Goal: Information Seeking & Learning: Compare options

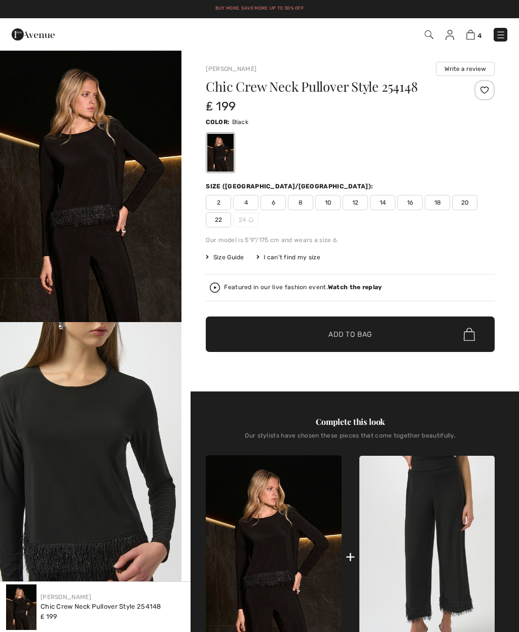
click at [467, 36] on img at bounding box center [470, 35] width 9 height 10
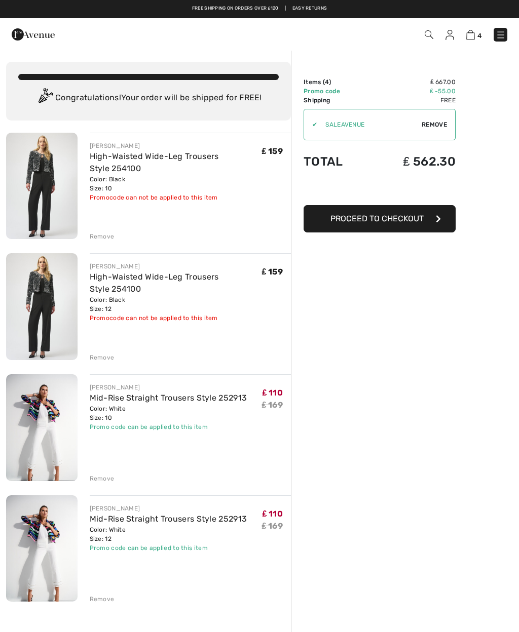
click at [182, 400] on link "Mid-Rise Straight Trousers Style 252913" at bounding box center [169, 398] width 158 height 10
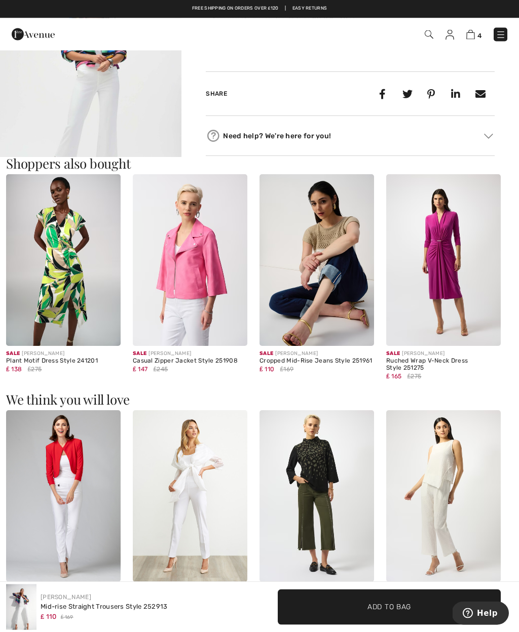
scroll to position [844, 0]
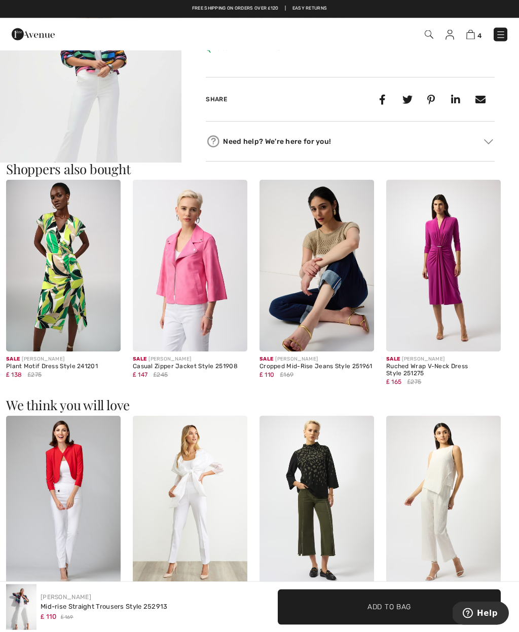
click at [457, 294] on img at bounding box center [443, 266] width 115 height 172
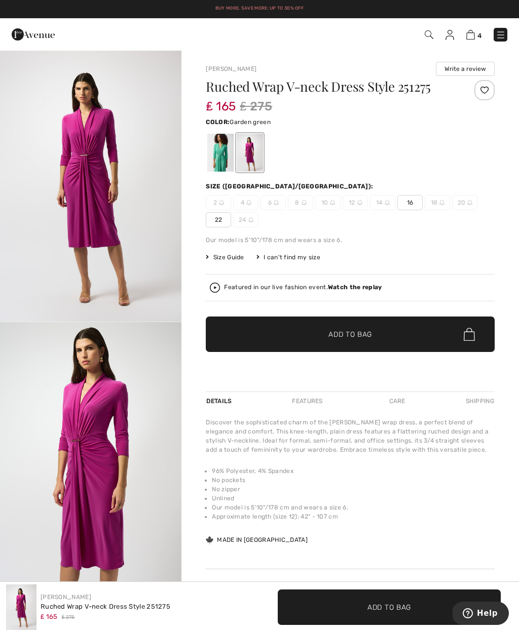
click at [212, 156] on div at bounding box center [220, 153] width 26 height 38
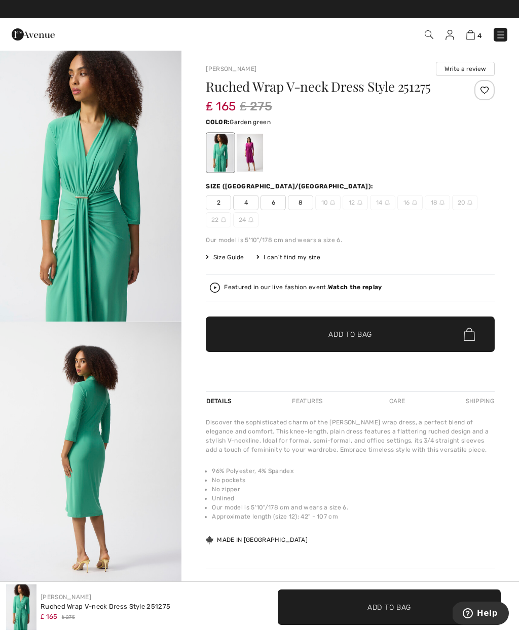
click at [500, 40] on img at bounding box center [501, 35] width 10 height 10
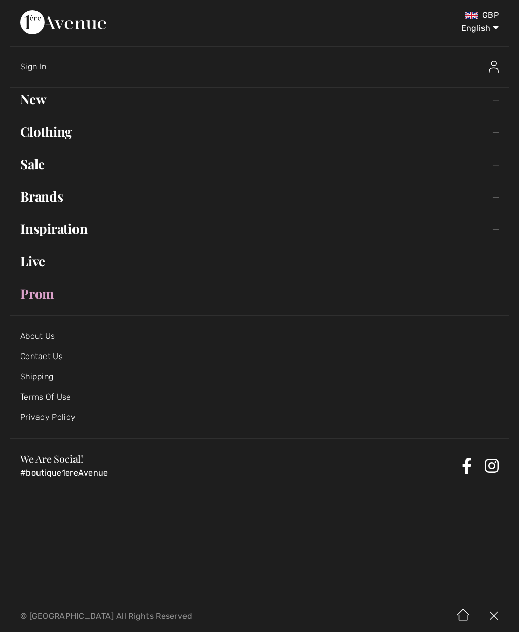
click at [494, 137] on link "Clothing Toggle submenu" at bounding box center [259, 132] width 499 height 22
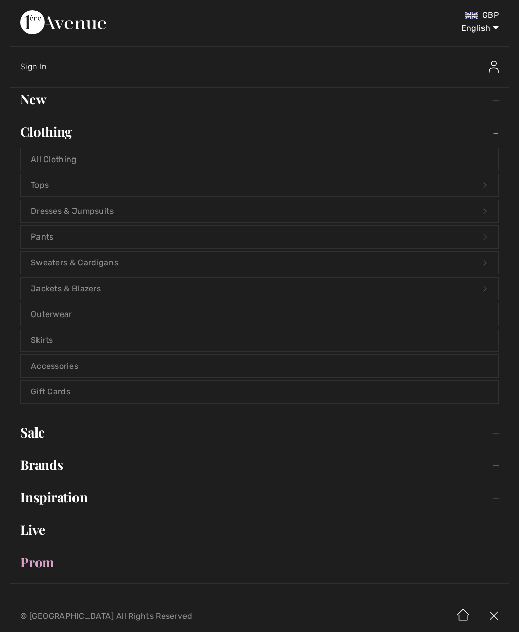
click at [118, 214] on link "Dresses & Jumpsuits Open submenu" at bounding box center [259, 211] width 477 height 22
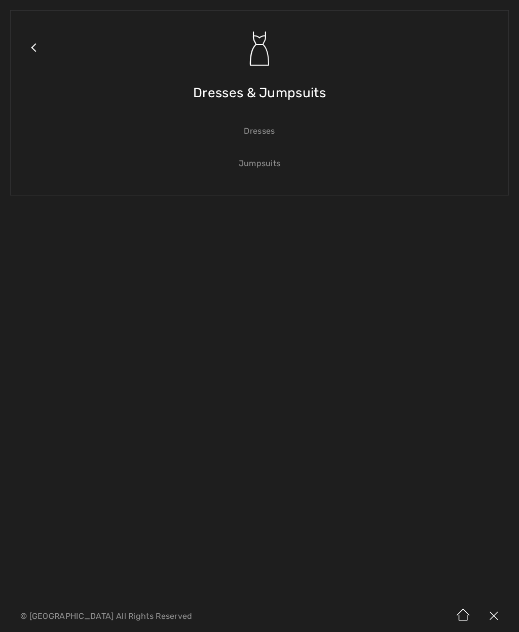
click at [262, 136] on link "Dresses" at bounding box center [259, 131] width 477 height 22
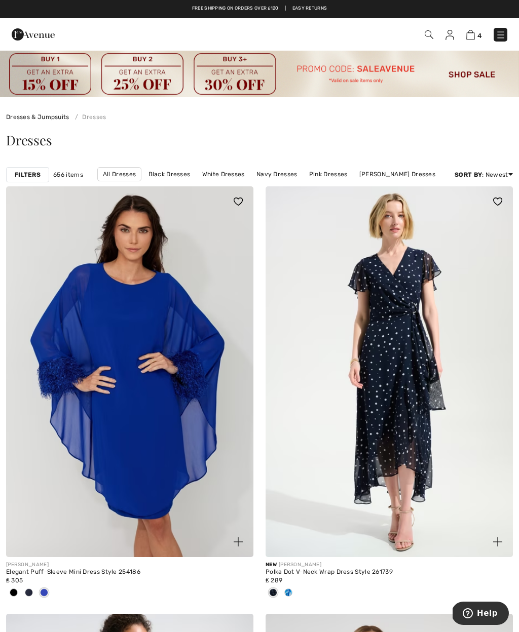
click at [24, 170] on strong "Filters" at bounding box center [28, 174] width 26 height 9
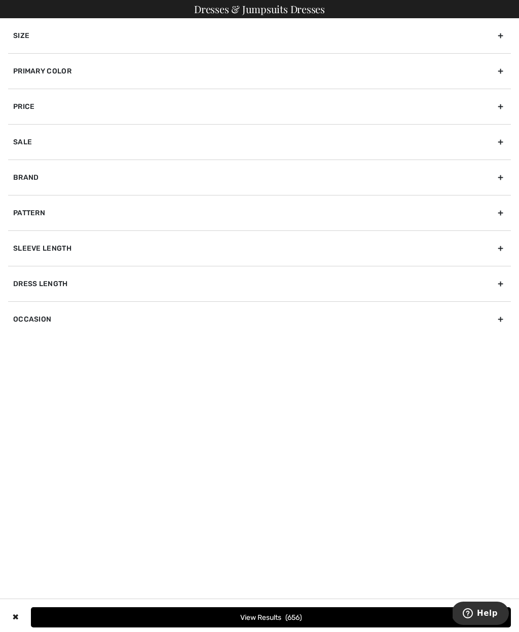
click at [22, 30] on div "Size" at bounding box center [259, 35] width 503 height 35
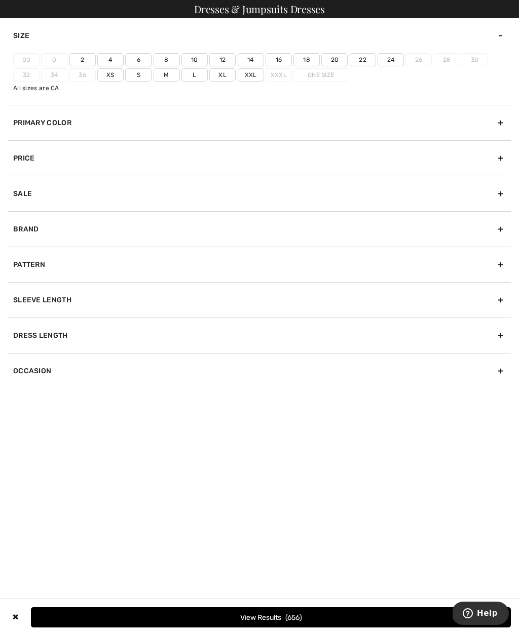
click at [191, 59] on label "10" at bounding box center [194, 59] width 26 height 13
click at [0, 0] on input"] "10" at bounding box center [0, 0] width 0 height 0
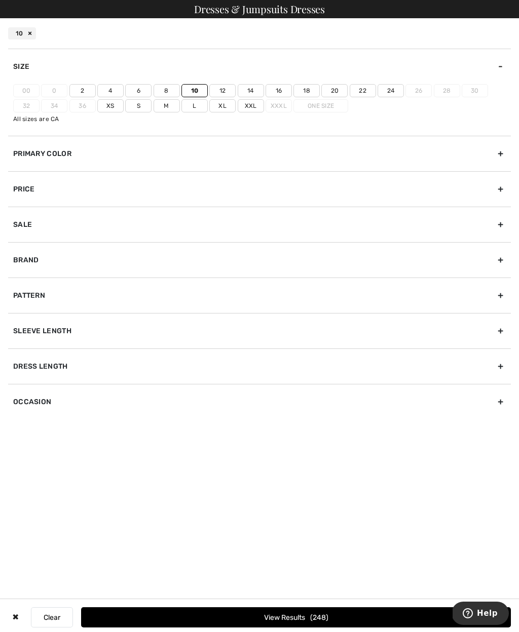
click at [214, 85] on label "12" at bounding box center [222, 90] width 26 height 13
click at [0, 0] on input"] "12" at bounding box center [0, 0] width 0 height 0
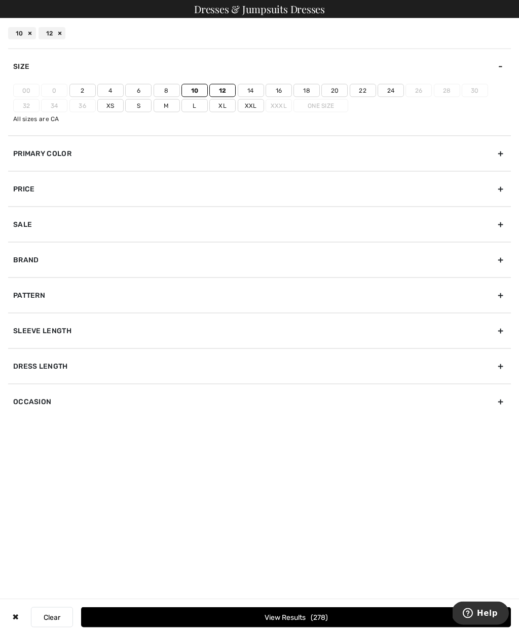
click at [268, 628] on button "View Results 278" at bounding box center [296, 618] width 430 height 20
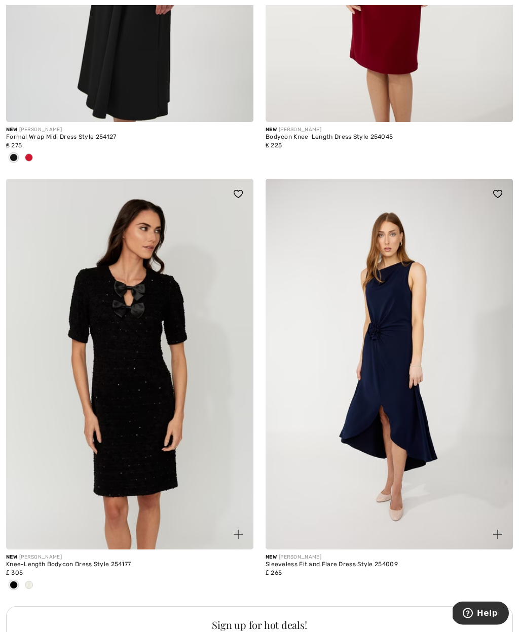
scroll to position [2146, 0]
click at [379, 429] on img at bounding box center [389, 363] width 247 height 371
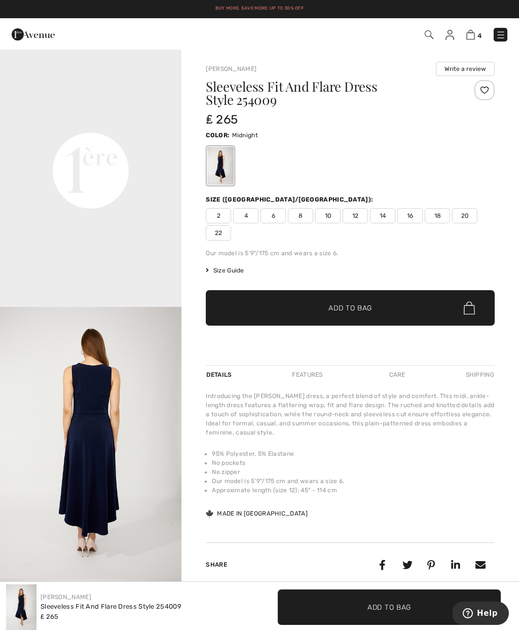
scroll to position [561, 0]
click at [58, 124] on video "Your browser does not support the video tag." at bounding box center [90, 78] width 181 height 91
click at [56, 124] on video "Your browser does not support the video tag." at bounding box center [90, 78] width 181 height 91
click at [60, 124] on video "Your browser does not support the video tag." at bounding box center [90, 78] width 181 height 91
click at [103, 124] on video "Your browser does not support the video tag." at bounding box center [90, 78] width 181 height 91
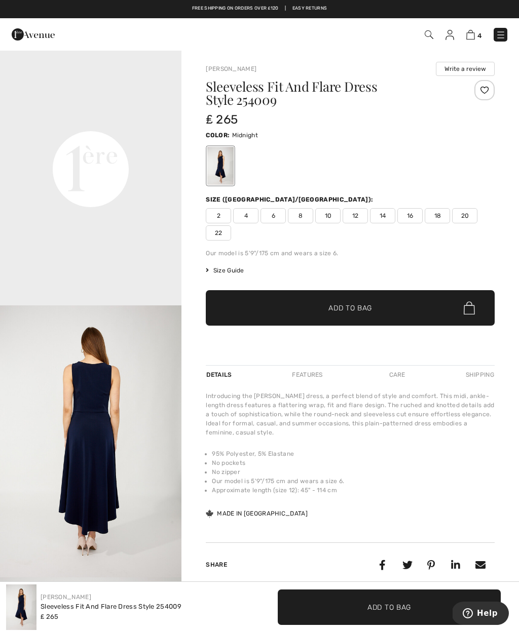
click at [86, 469] on img "3 / 8" at bounding box center [90, 442] width 181 height 273
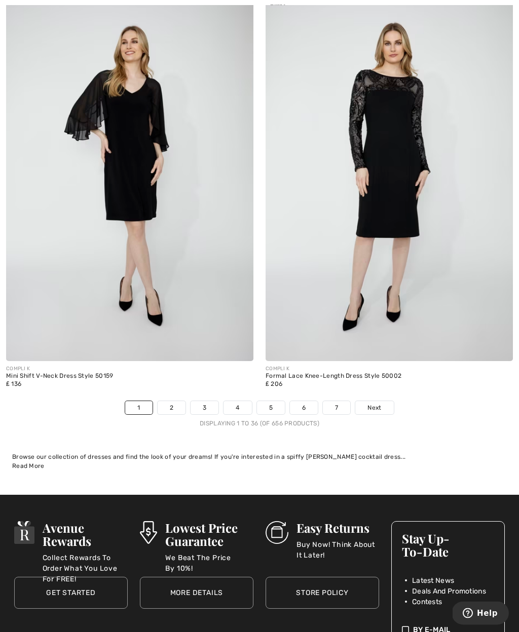
scroll to position [7546, 0]
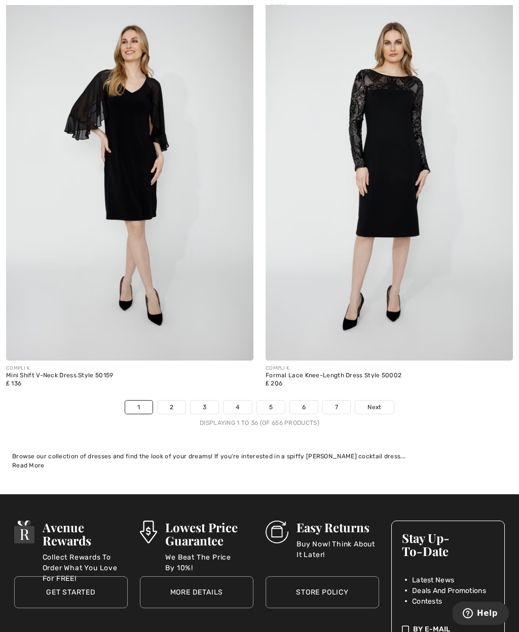
click at [387, 401] on link "Next" at bounding box center [374, 407] width 38 height 13
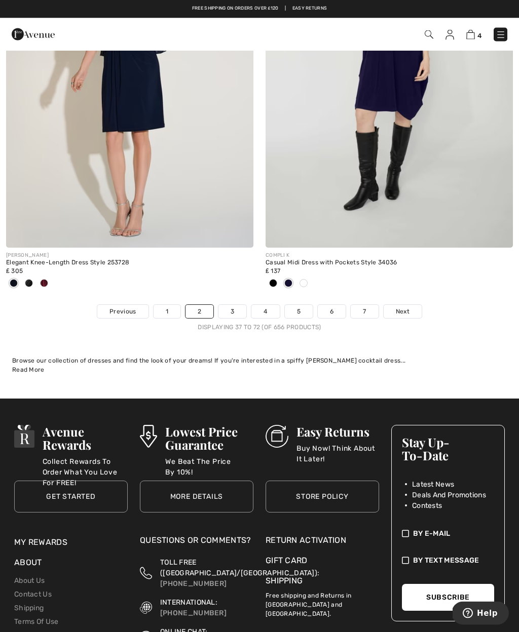
scroll to position [7608, 0]
click at [410, 307] on link "Next" at bounding box center [403, 311] width 38 height 13
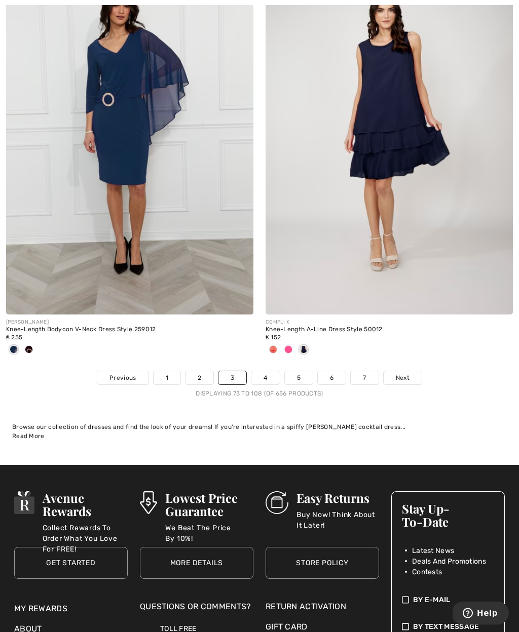
scroll to position [7607, 0]
click at [406, 376] on link "Next" at bounding box center [403, 377] width 38 height 13
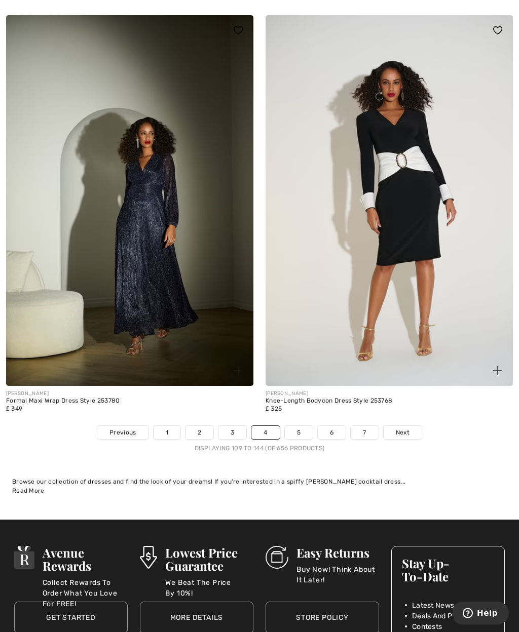
scroll to position [7455, 0]
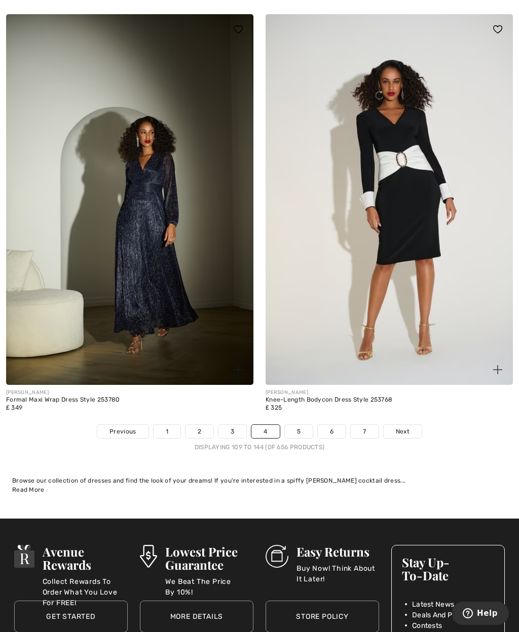
click at [407, 430] on link "Next" at bounding box center [403, 431] width 38 height 13
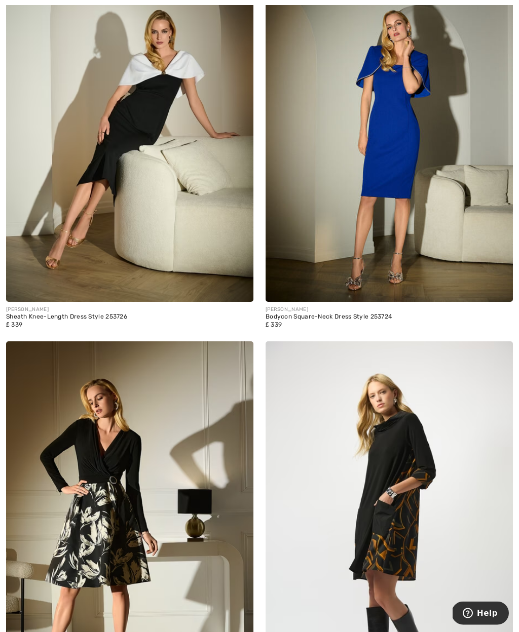
scroll to position [666, 0]
click at [381, 318] on div "Bodycon Square-Neck Dress Style 253724" at bounding box center [389, 317] width 247 height 7
click at [429, 275] on img at bounding box center [389, 116] width 247 height 371
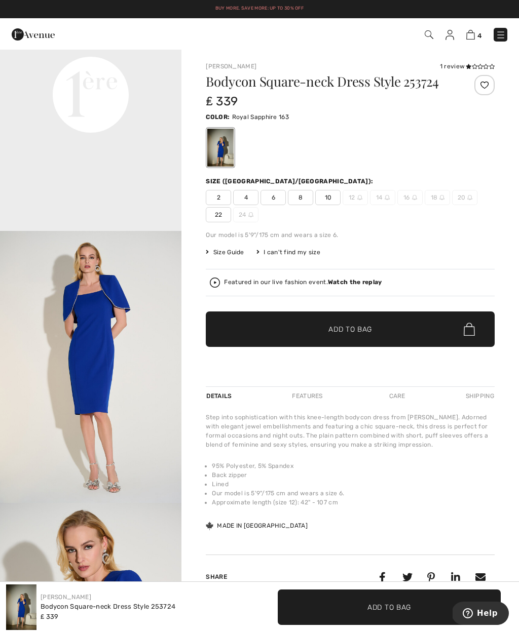
scroll to position [636, 0]
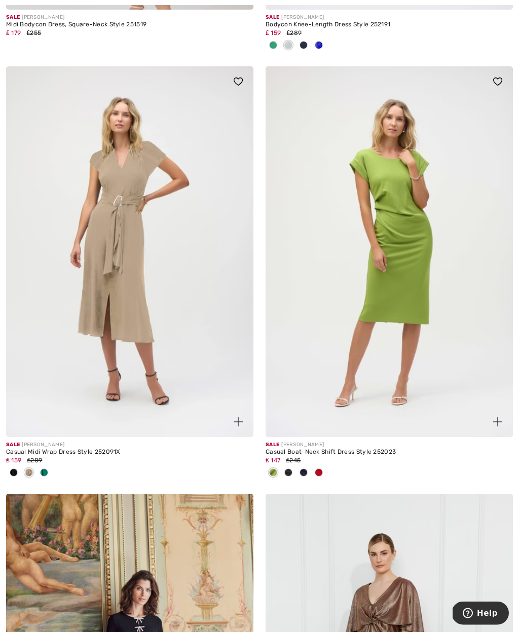
scroll to position [6629, 0]
click at [326, 467] on div at bounding box center [318, 473] width 15 height 17
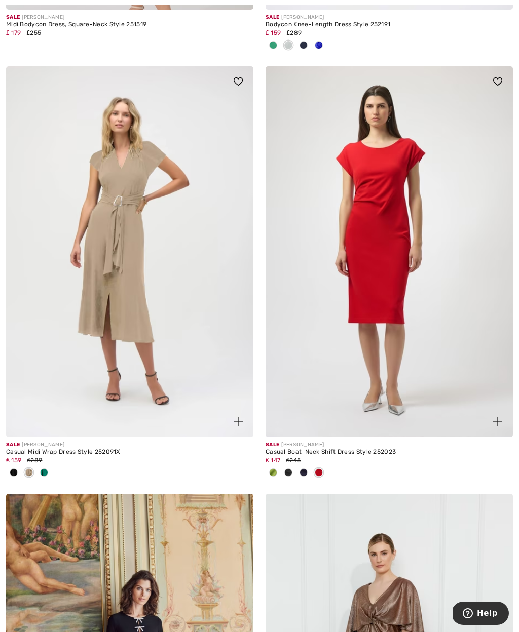
click at [306, 470] on div at bounding box center [303, 473] width 15 height 17
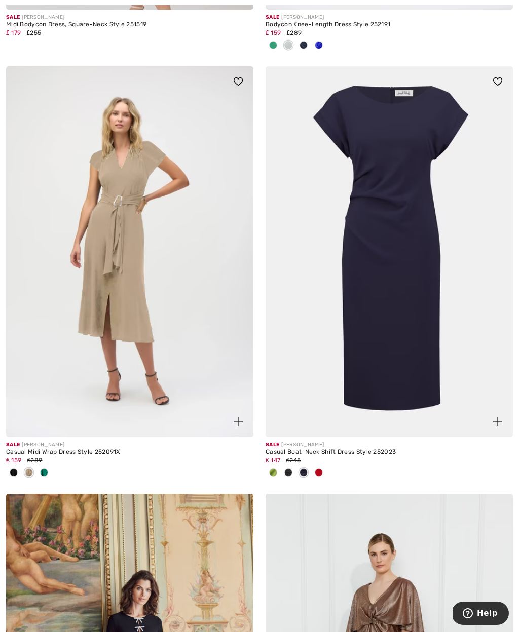
click at [289, 469] on span at bounding box center [288, 473] width 8 height 8
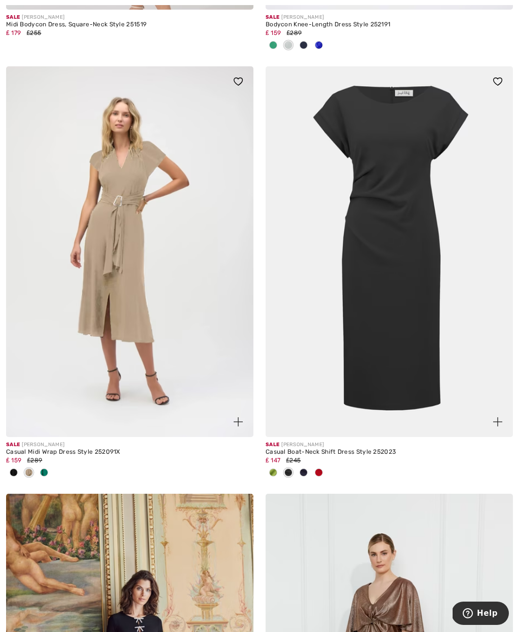
click at [289, 469] on span at bounding box center [288, 473] width 8 height 8
click at [290, 471] on span at bounding box center [288, 473] width 8 height 8
click at [284, 469] on span at bounding box center [288, 473] width 8 height 8
click at [289, 469] on span at bounding box center [288, 473] width 8 height 8
click at [272, 469] on span at bounding box center [273, 473] width 8 height 8
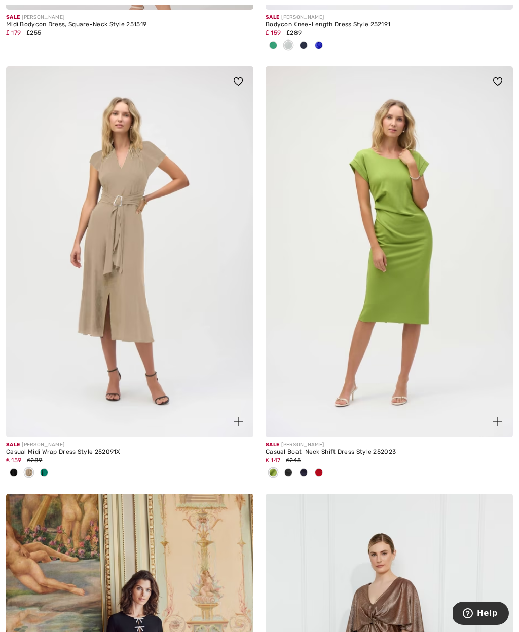
click at [322, 472] on div at bounding box center [318, 473] width 15 height 17
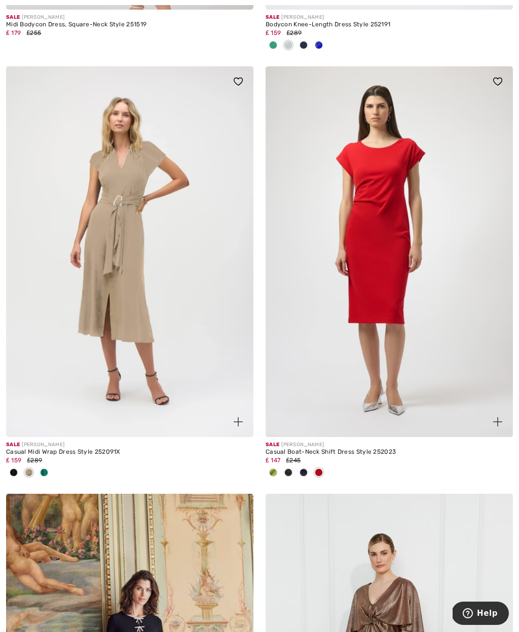
click at [373, 357] on img at bounding box center [389, 251] width 247 height 371
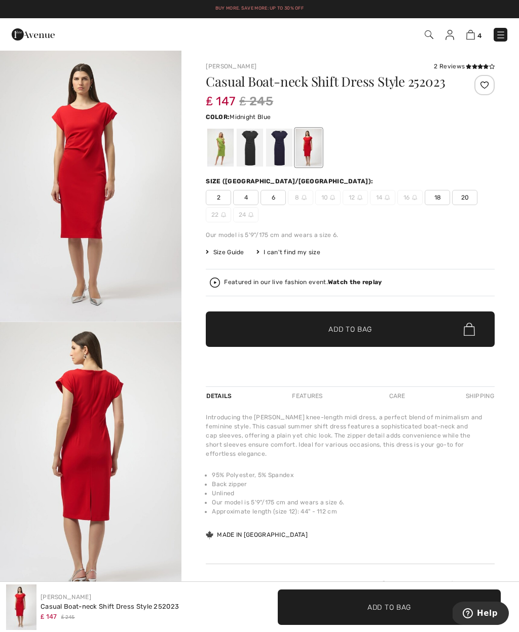
click at [274, 152] on div at bounding box center [279, 148] width 26 height 38
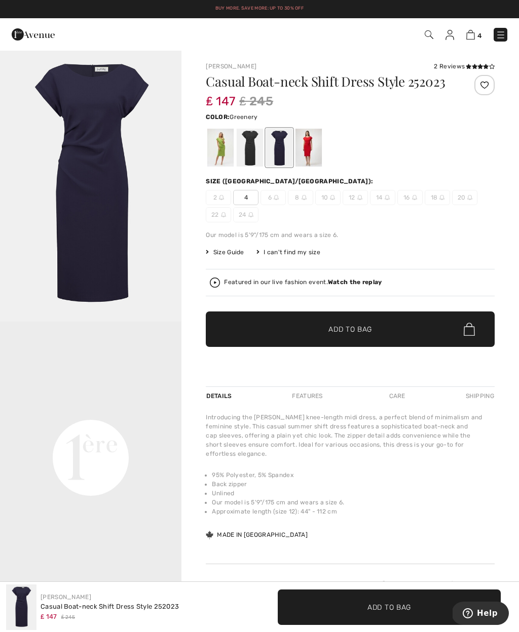
click at [223, 145] on div at bounding box center [220, 148] width 26 height 38
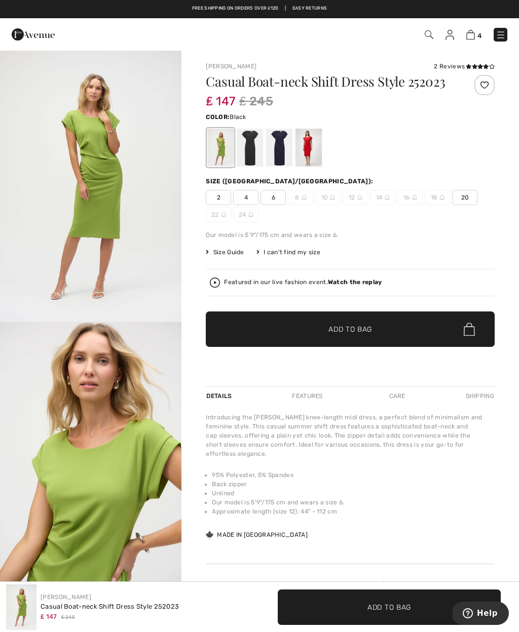
click at [247, 149] on div at bounding box center [250, 148] width 26 height 38
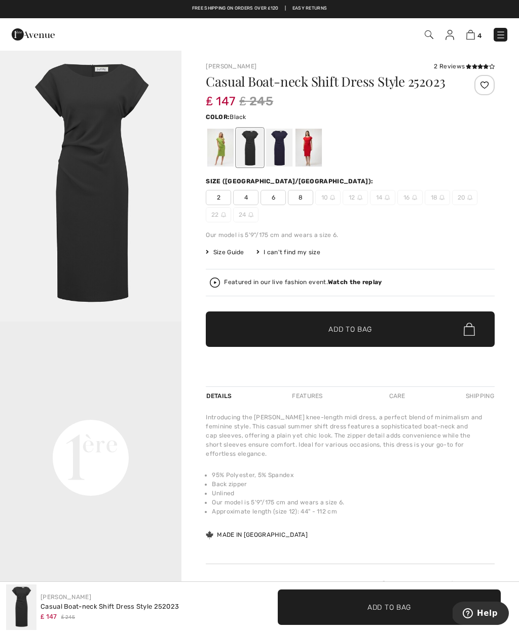
click at [302, 149] on div at bounding box center [308, 148] width 26 height 38
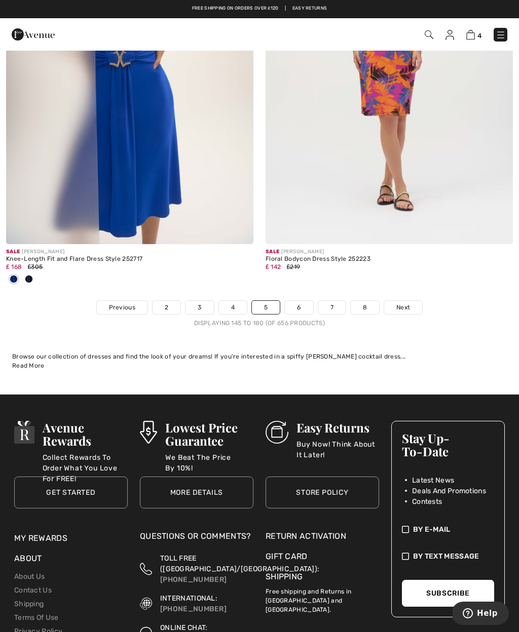
scroll to position [7542, 0]
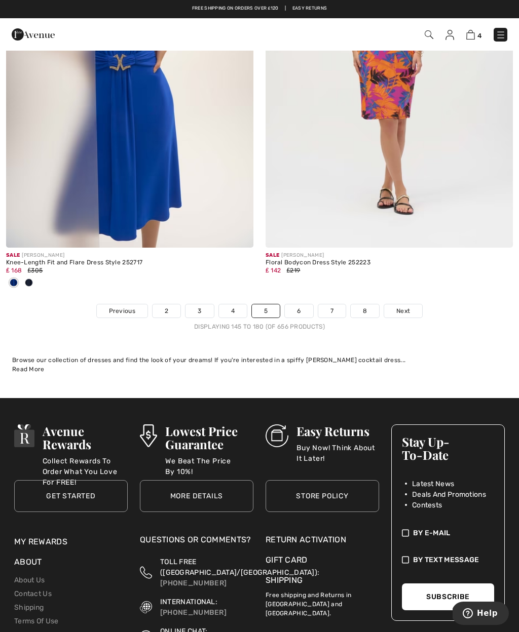
click at [400, 309] on span "Next" at bounding box center [403, 311] width 14 height 9
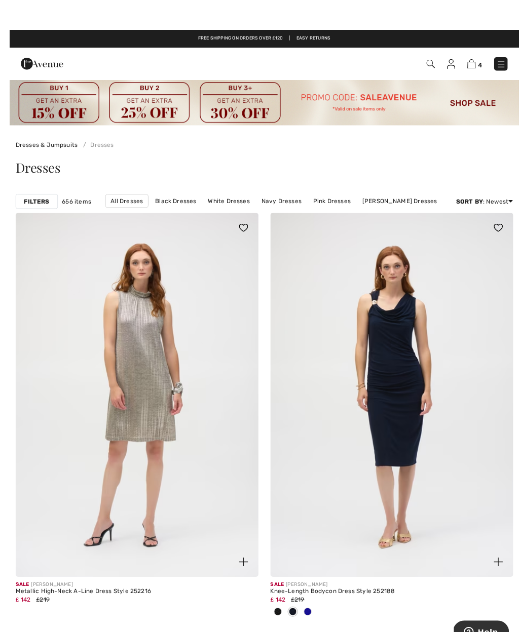
scroll to position [9, 0]
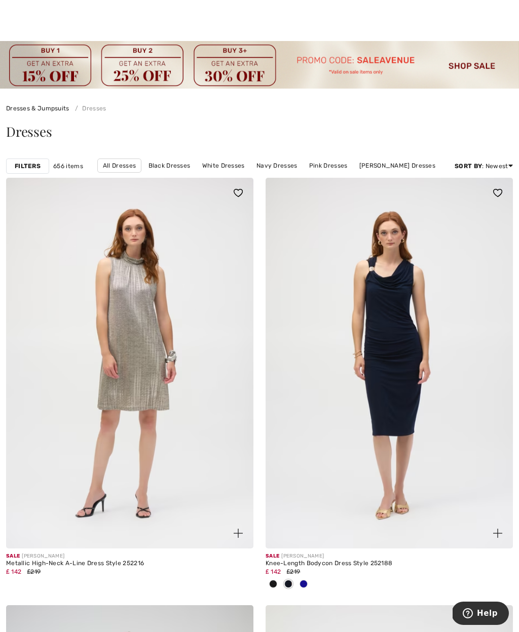
click at [101, 384] on img at bounding box center [129, 363] width 247 height 371
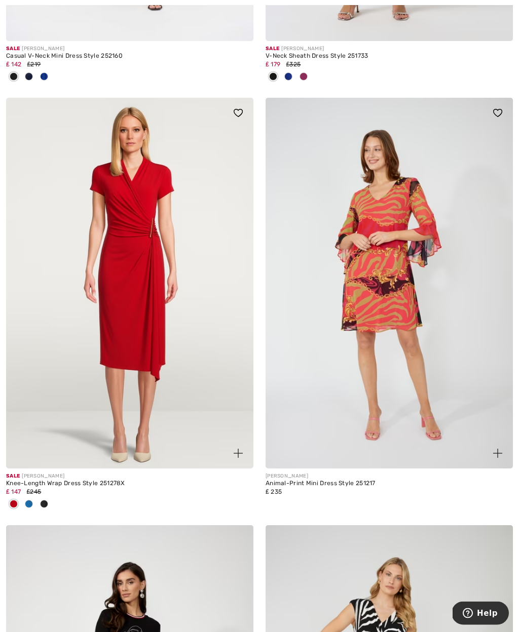
scroll to position [1371, 0]
click at [94, 370] on img at bounding box center [129, 283] width 247 height 371
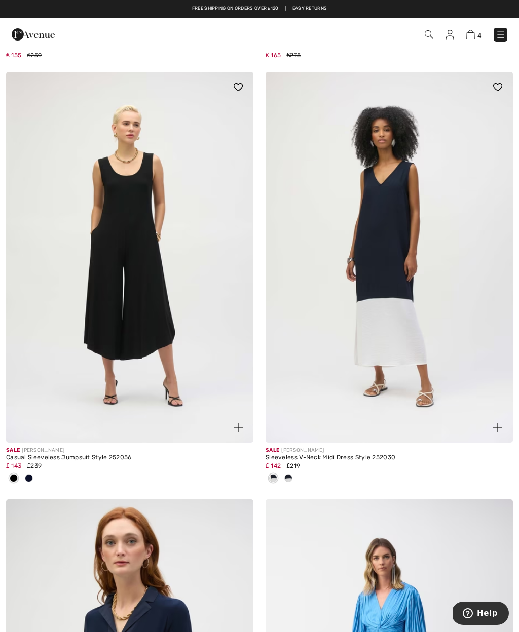
scroll to position [3565, 0]
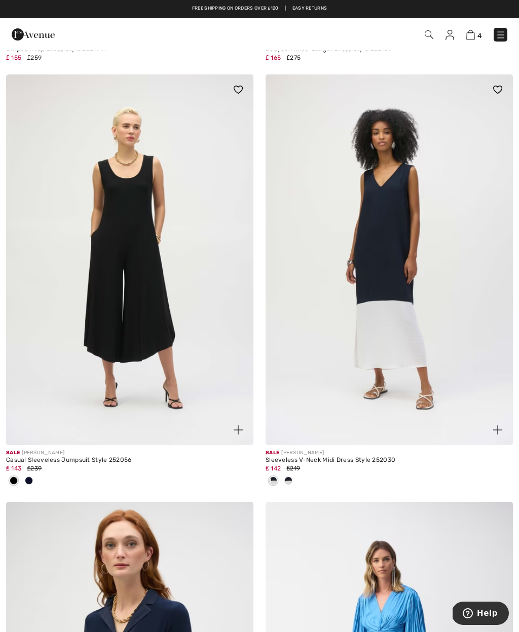
click at [92, 348] on img at bounding box center [129, 259] width 247 height 371
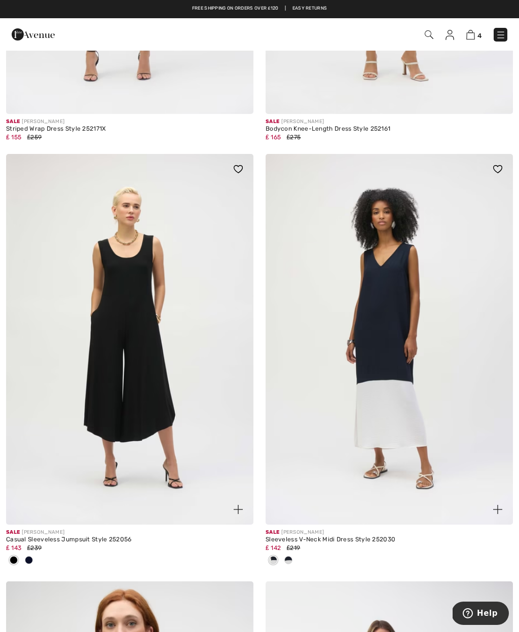
click at [416, 360] on img at bounding box center [389, 339] width 247 height 371
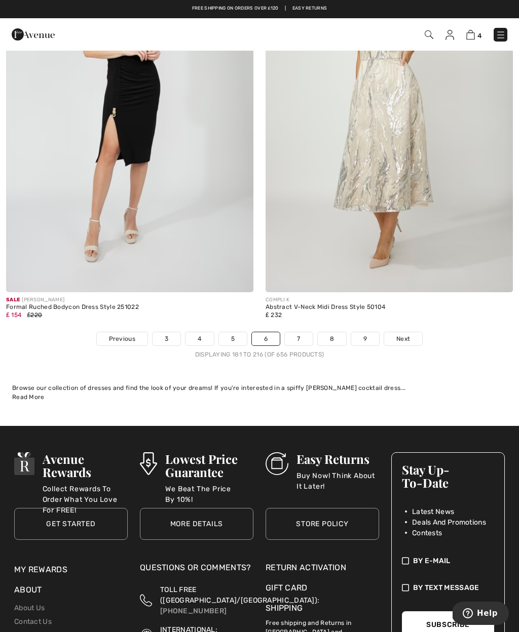
scroll to position [7724, 0]
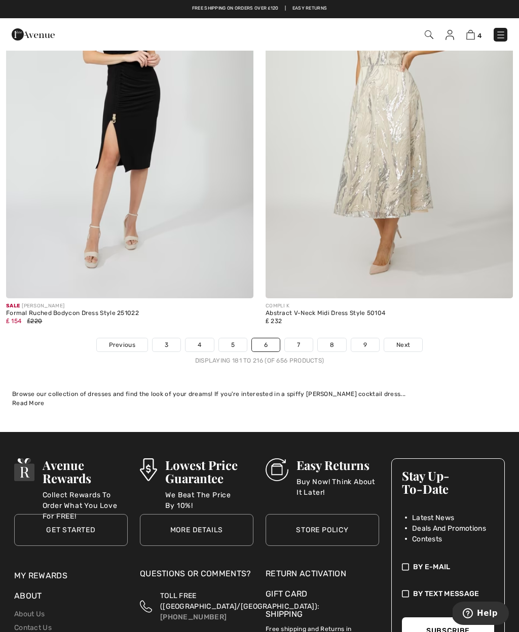
click at [399, 345] on link "Next" at bounding box center [403, 344] width 38 height 13
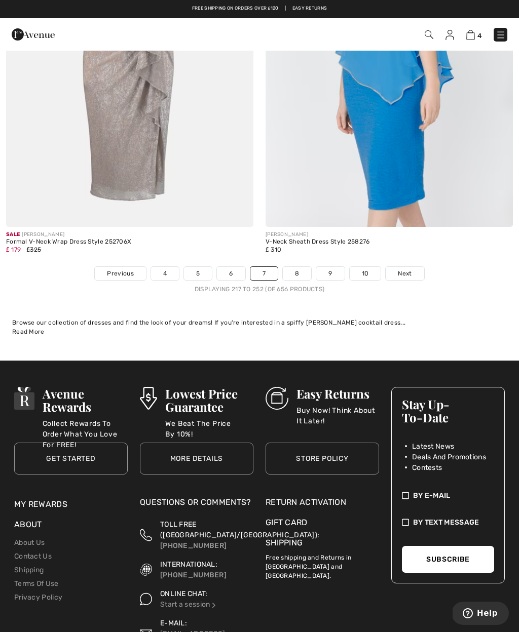
scroll to position [7613, 0]
click at [394, 273] on link "Next" at bounding box center [405, 274] width 38 height 13
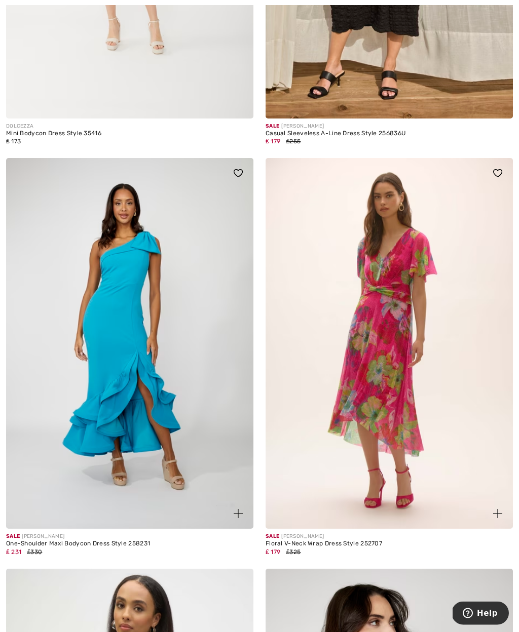
scroll to position [3103, 0]
click at [160, 473] on img at bounding box center [129, 343] width 247 height 371
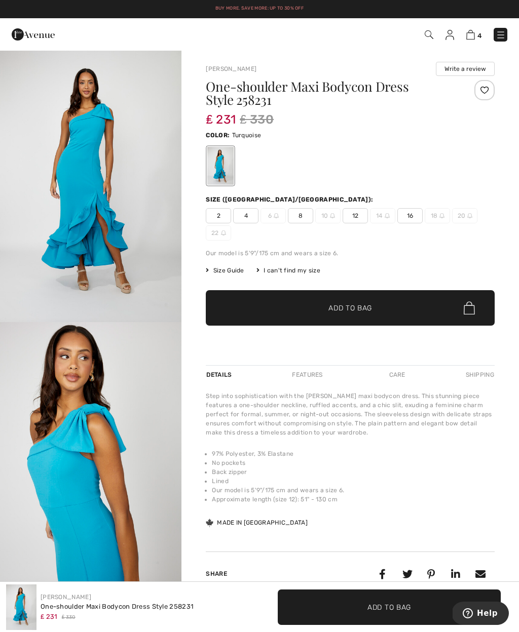
click at [223, 165] on div at bounding box center [220, 166] width 26 height 38
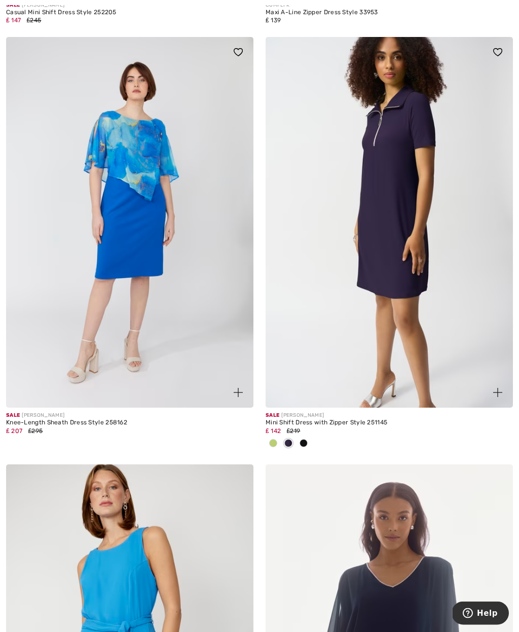
scroll to position [3945, 0]
click at [407, 337] on img at bounding box center [389, 222] width 247 height 371
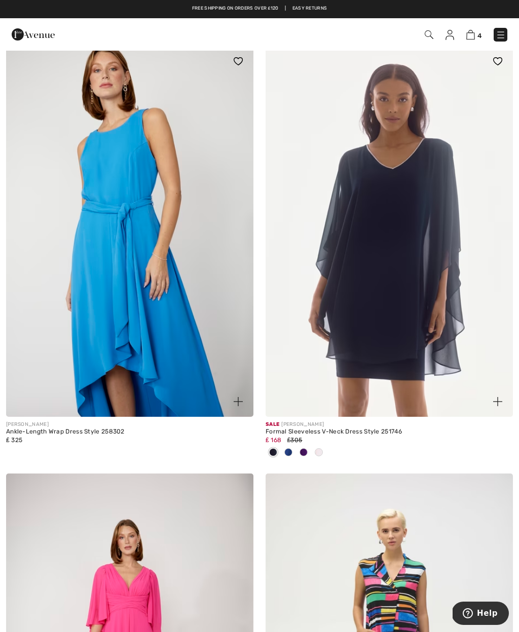
scroll to position [4348, 0]
click at [70, 369] on img at bounding box center [129, 232] width 247 height 371
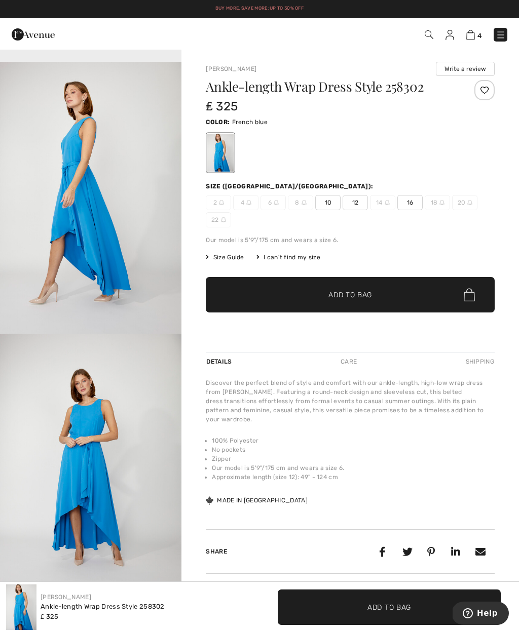
scroll to position [859, 0]
click at [78, 266] on img "3 / 4" at bounding box center [90, 198] width 181 height 273
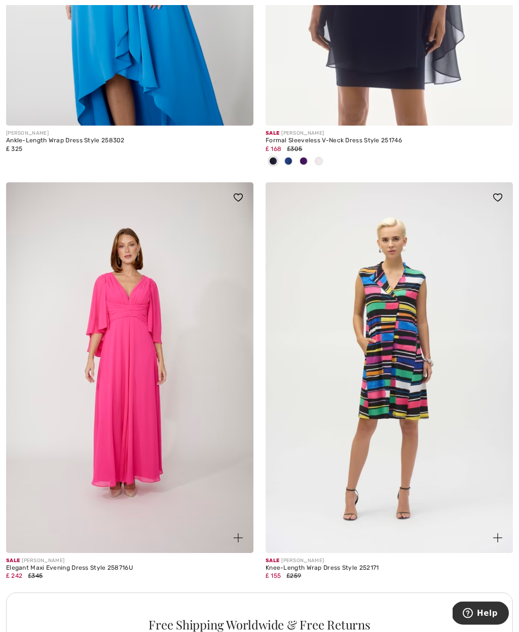
scroll to position [4755, 0]
click at [85, 370] on img at bounding box center [129, 367] width 247 height 371
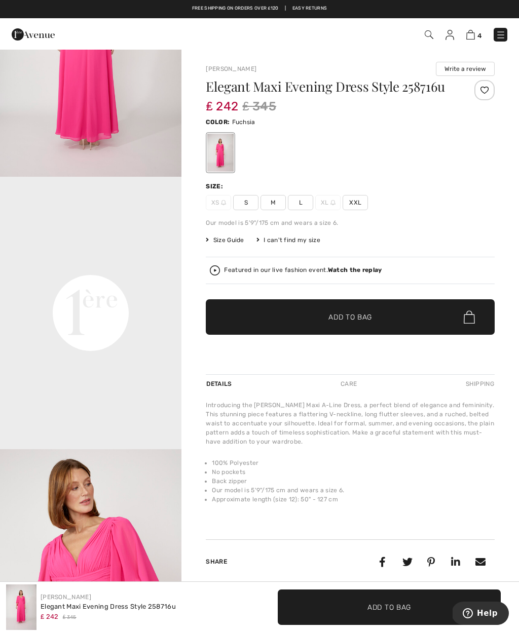
scroll to position [419, 0]
click at [64, 267] on video "Your browser does not support the video tag." at bounding box center [90, 221] width 181 height 91
click at [61, 267] on video "Your browser does not support the video tag." at bounding box center [90, 221] width 181 height 91
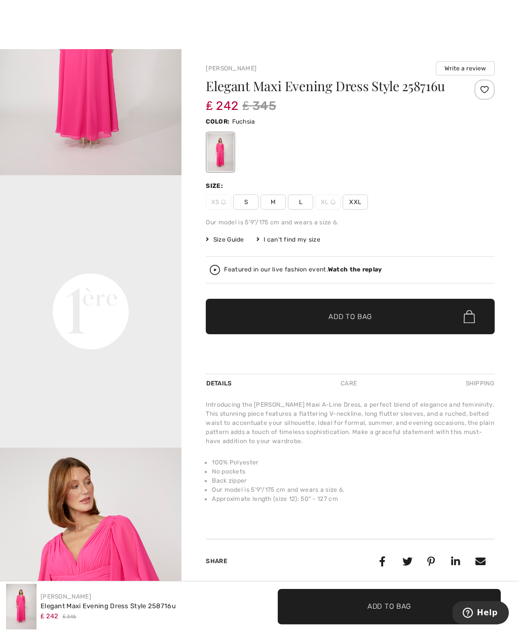
scroll to position [1, 0]
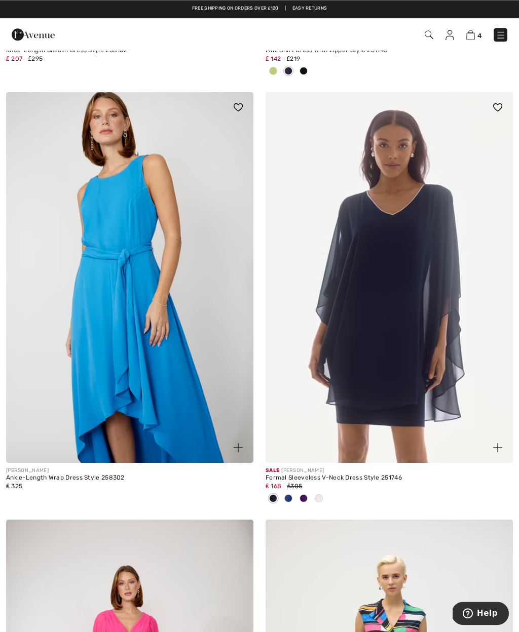
scroll to position [4318, 0]
click at [75, 262] on img at bounding box center [129, 277] width 247 height 371
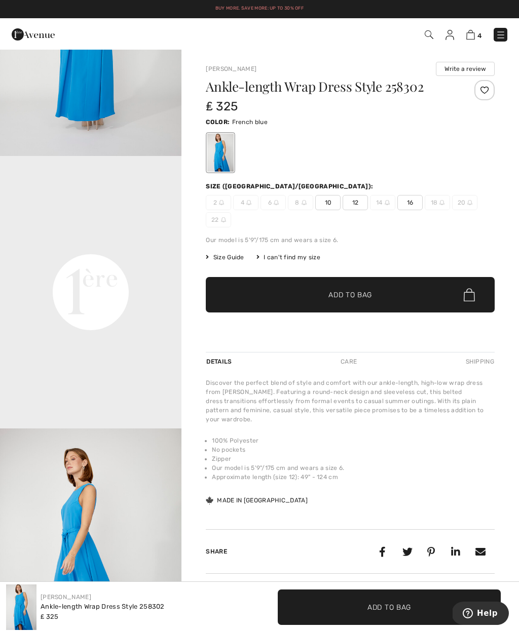
scroll to position [421, 0]
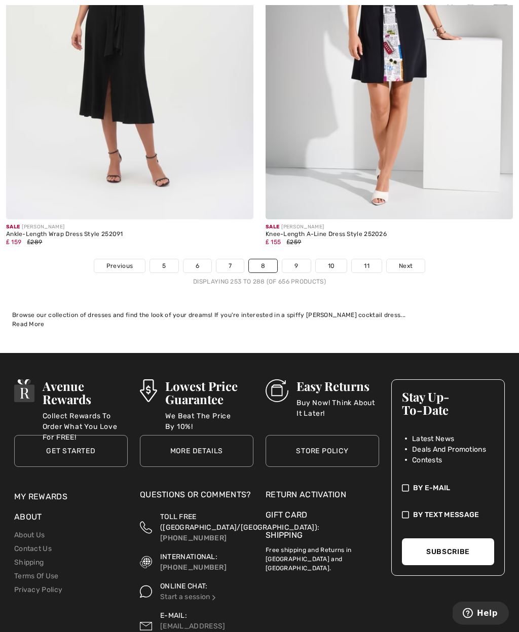
scroll to position [7537, 0]
click at [410, 261] on span "Next" at bounding box center [406, 265] width 14 height 9
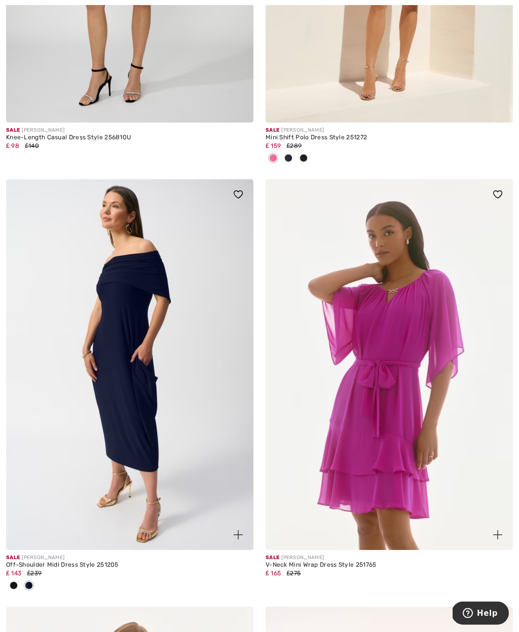
scroll to position [1667, 0]
click at [171, 471] on img at bounding box center [129, 364] width 247 height 371
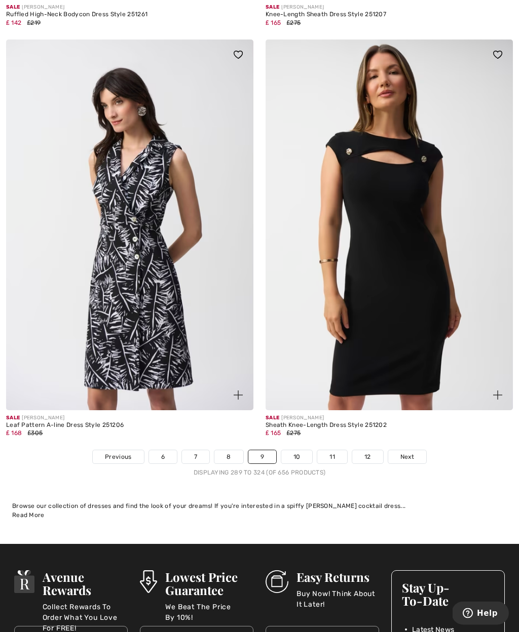
scroll to position [7511, 0]
click at [410, 452] on span "Next" at bounding box center [407, 456] width 14 height 9
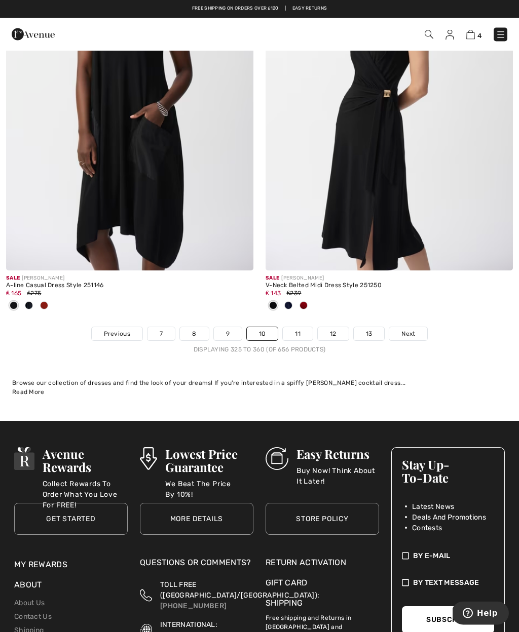
scroll to position [7570, 0]
click at [405, 329] on span "Next" at bounding box center [408, 333] width 14 height 9
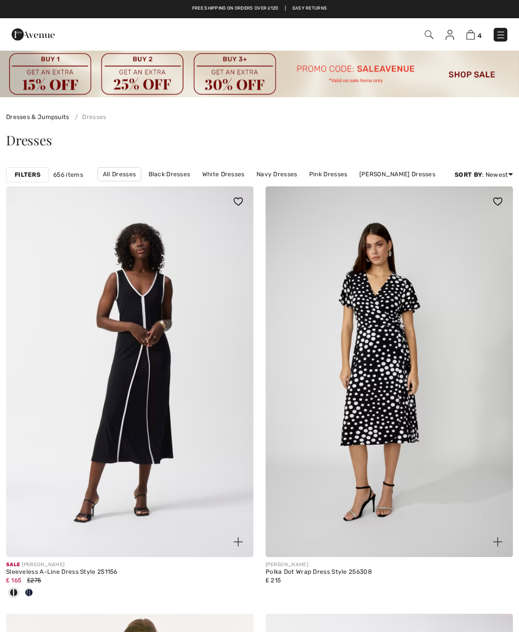
checkbox input "true"
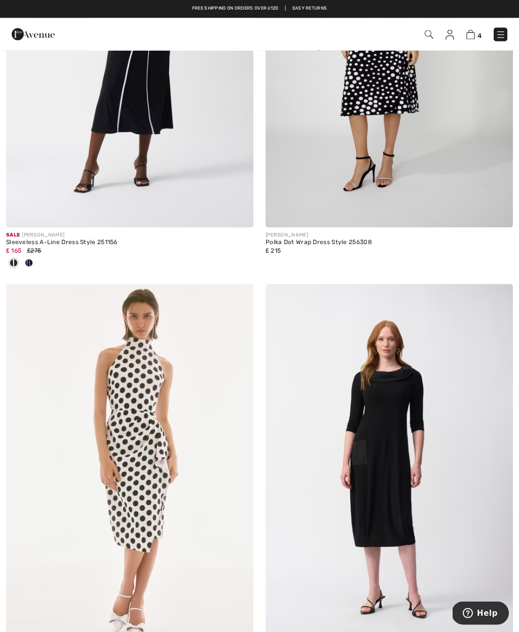
scroll to position [316, 0]
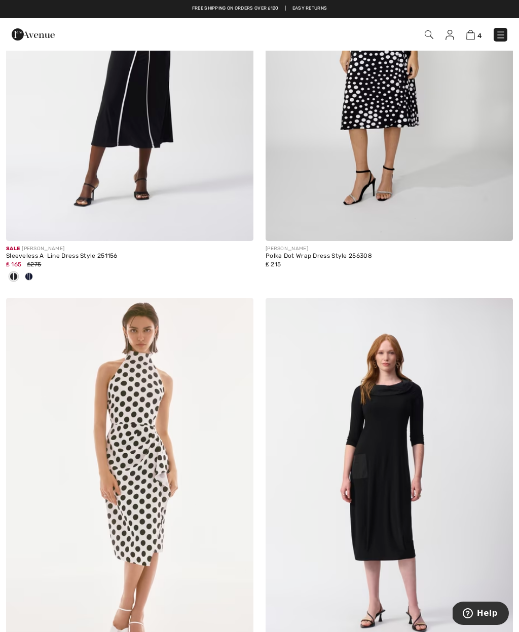
click at [27, 275] on span at bounding box center [29, 277] width 8 height 8
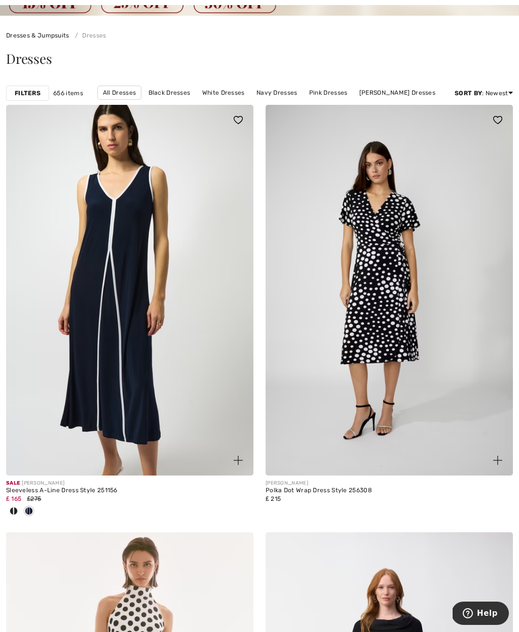
scroll to position [75, 0]
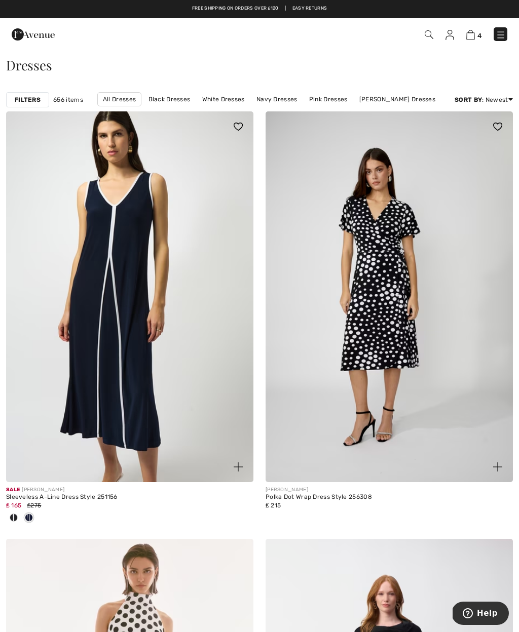
click at [32, 370] on img at bounding box center [129, 296] width 247 height 371
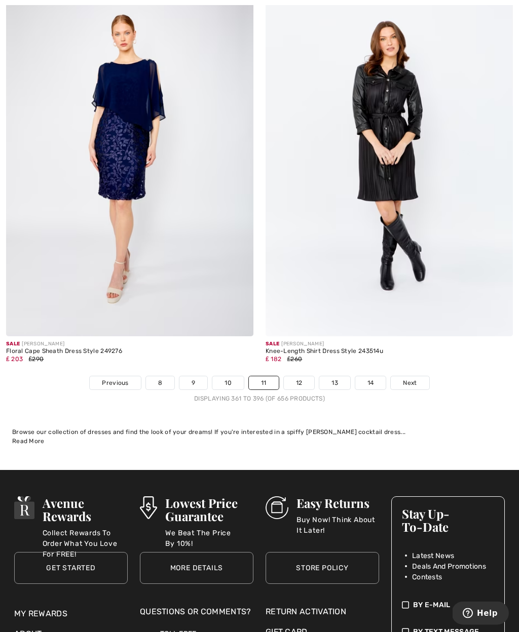
scroll to position [7636, 0]
click at [411, 379] on span "Next" at bounding box center [410, 383] width 14 height 9
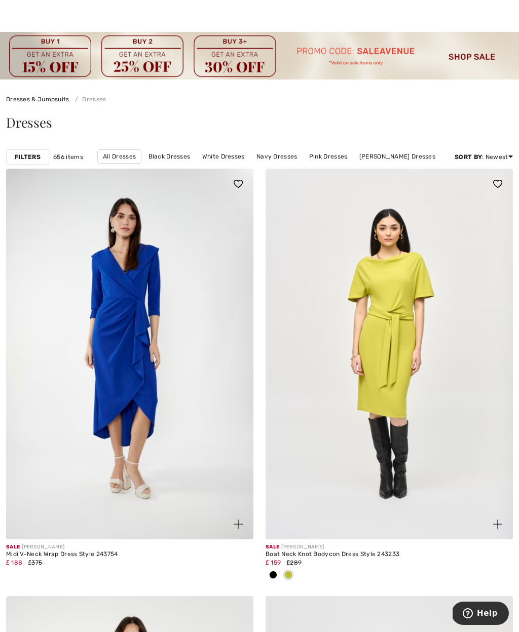
scroll to position [19, 0]
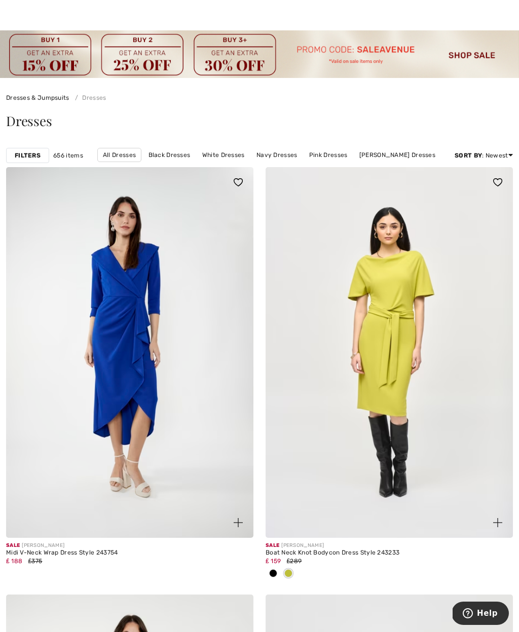
click at [224, 160] on link "White Dresses" at bounding box center [223, 154] width 53 height 13
